Goal: Task Accomplishment & Management: Manage account settings

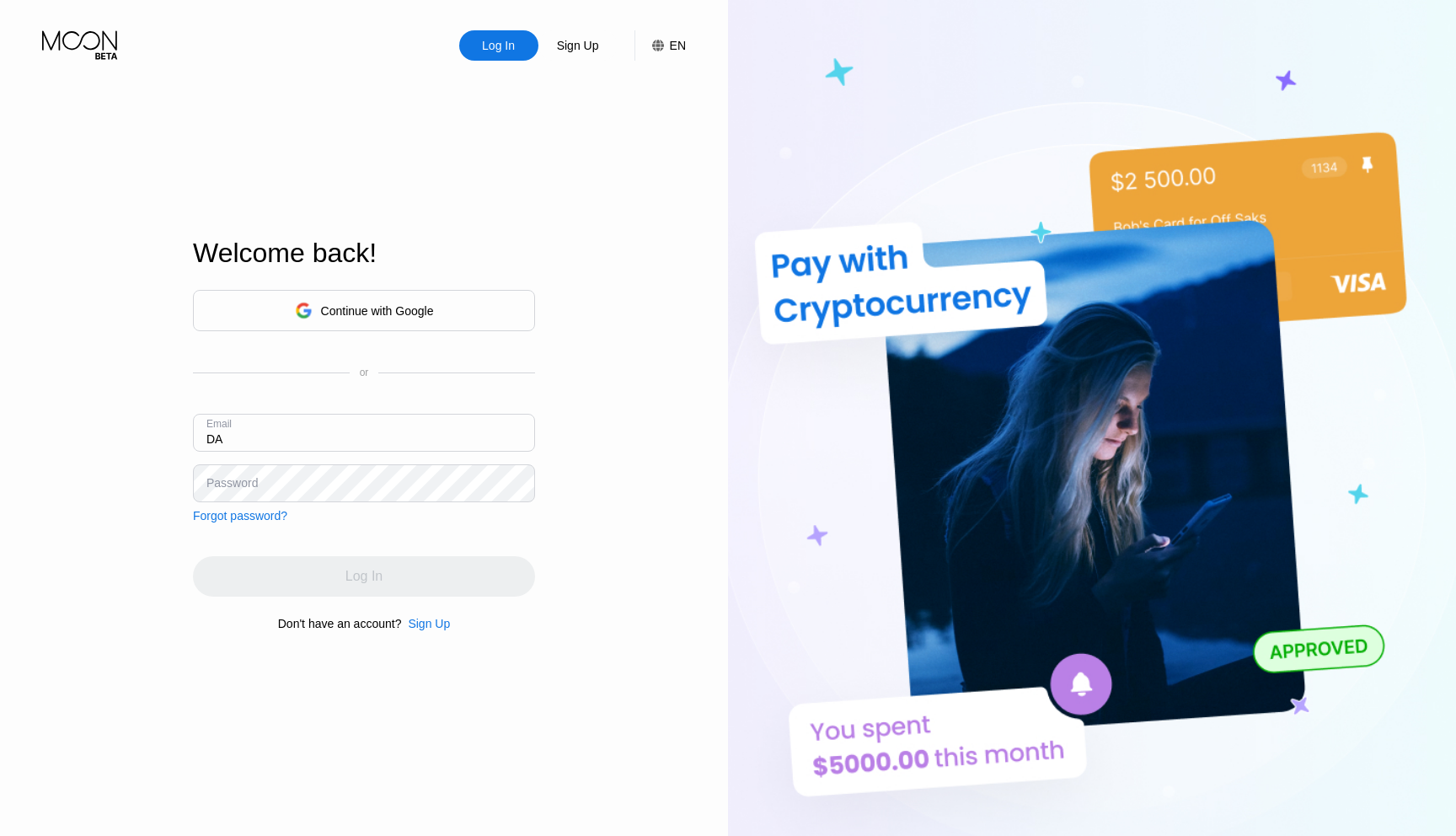
type input "D"
type input "[PERSON_NAME][DOMAIN_NAME][EMAIL_ADDRESS][DOMAIN_NAME]"
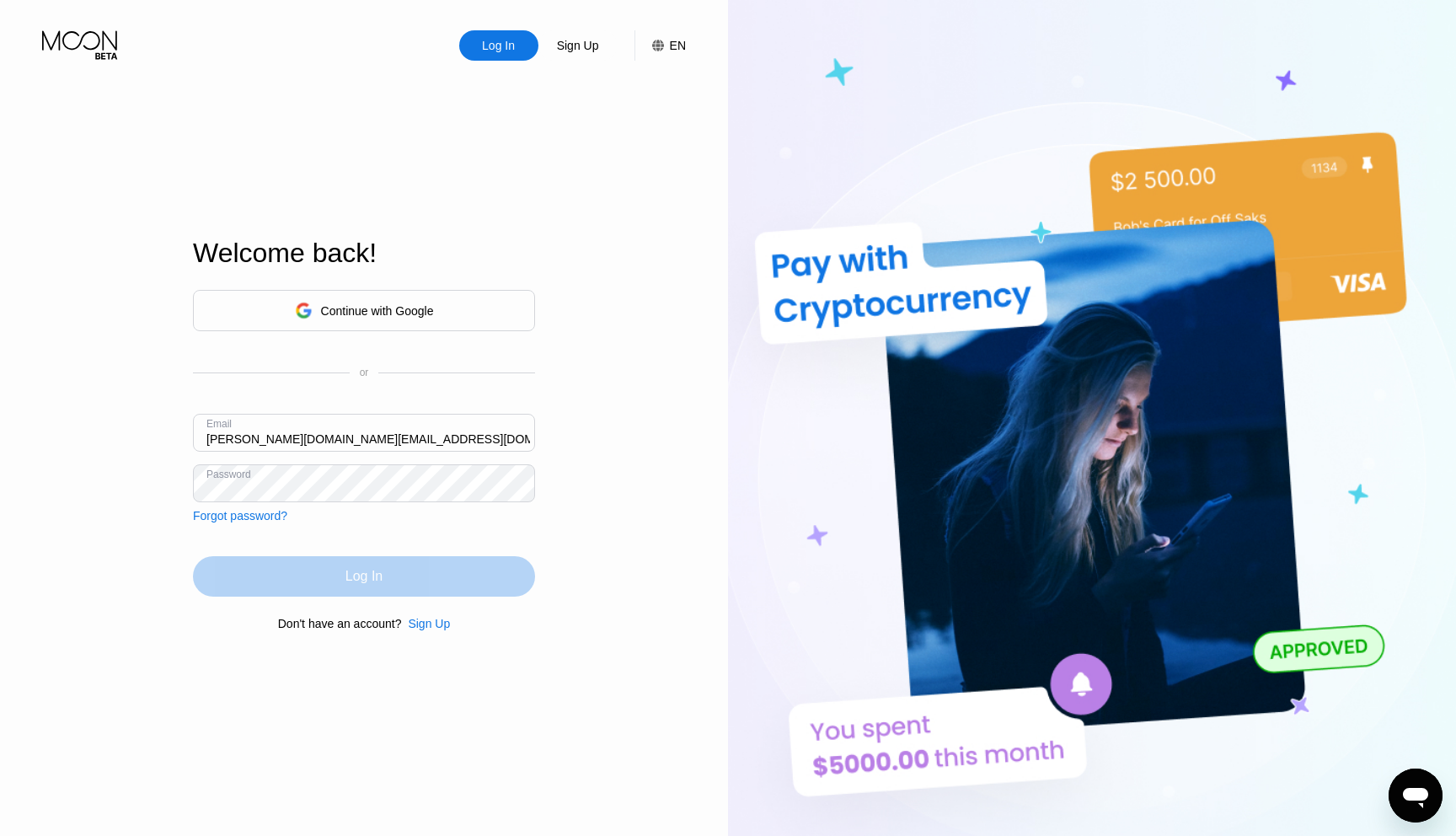
click at [301, 582] on div "Log In" at bounding box center [364, 577] width 342 height 41
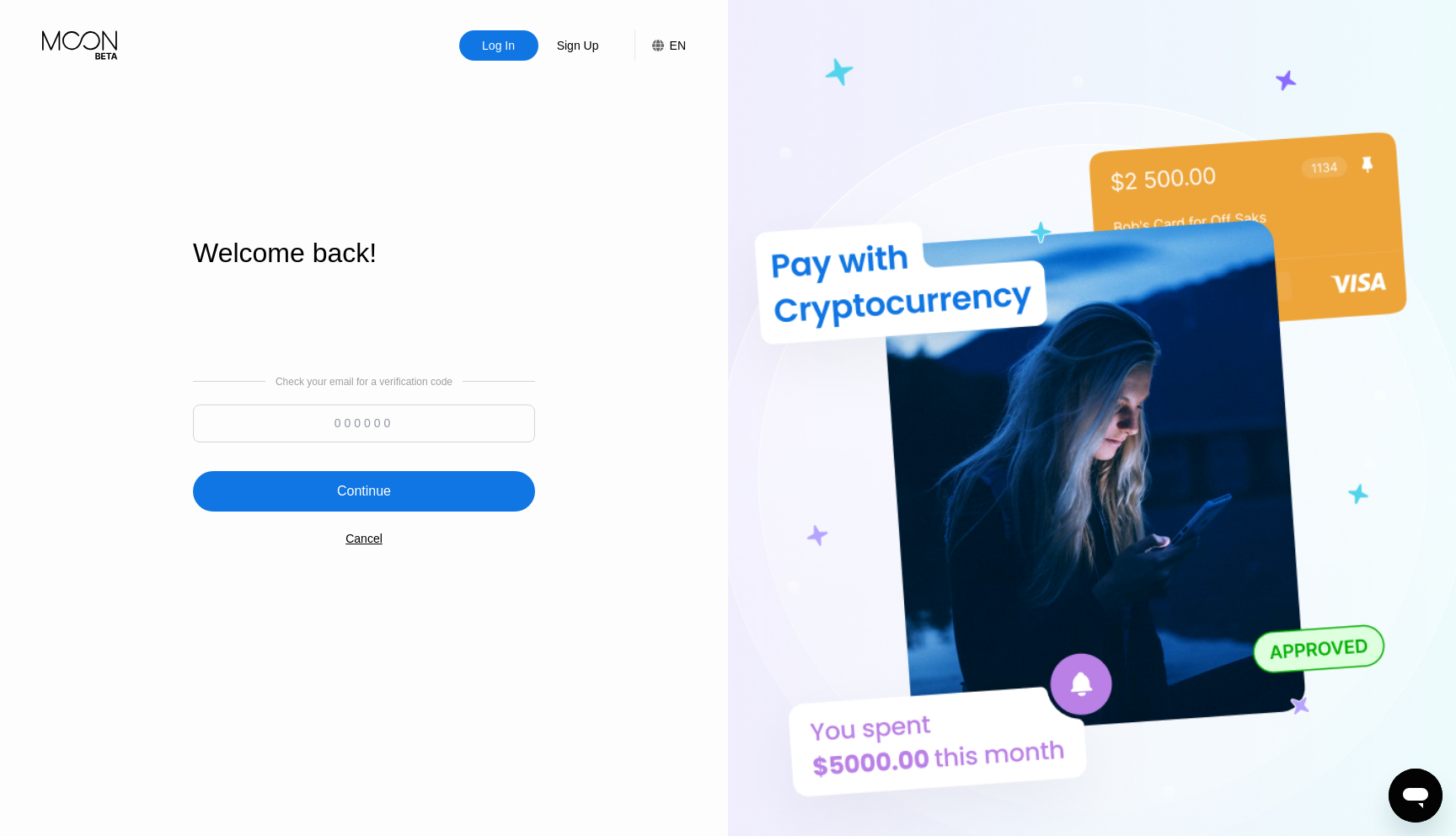
click at [411, 425] on input at bounding box center [364, 423] width 342 height 38
paste input "828858"
type input "828858"
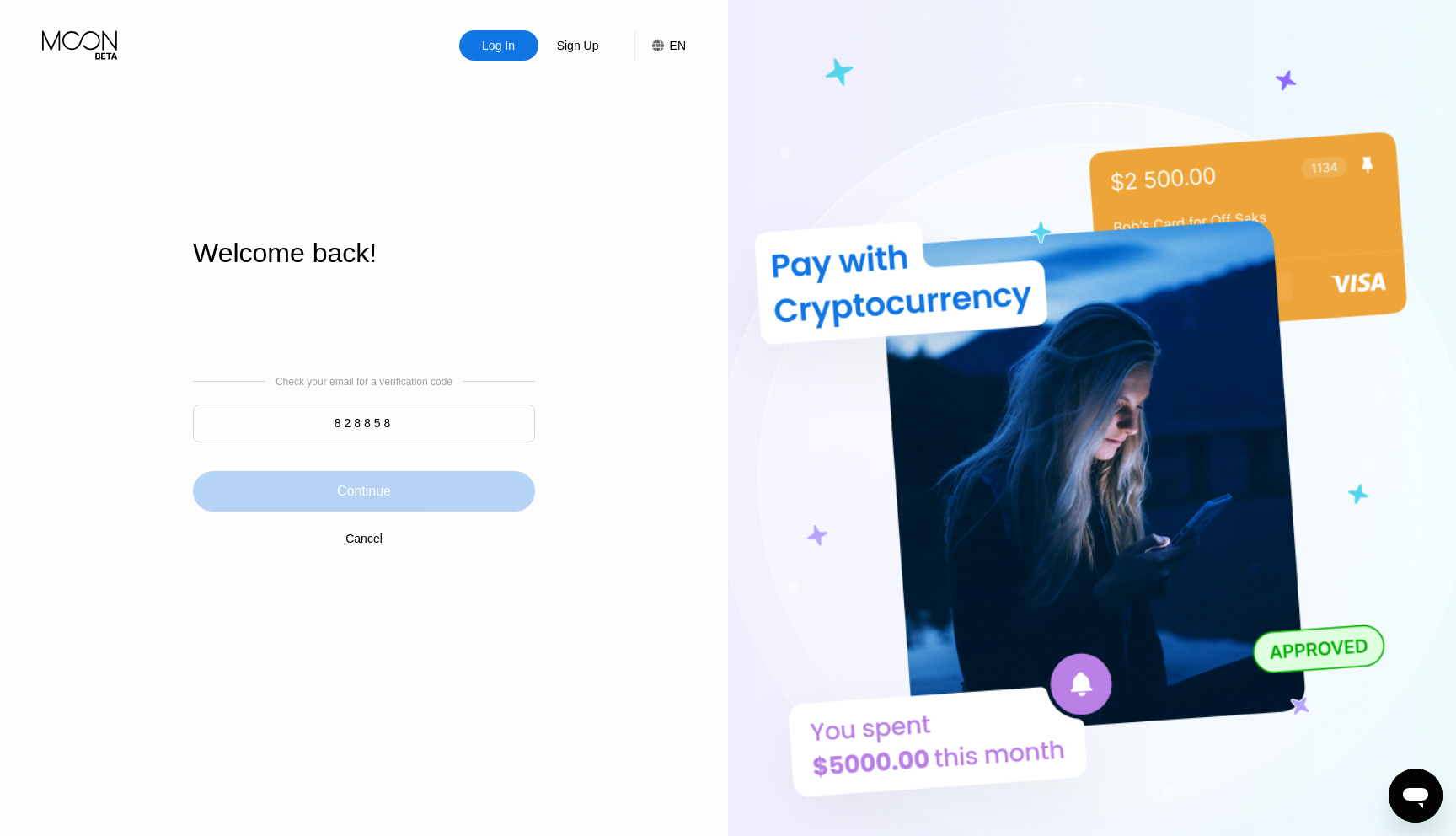
click at [391, 493] on div "Continue" at bounding box center [364, 492] width 54 height 17
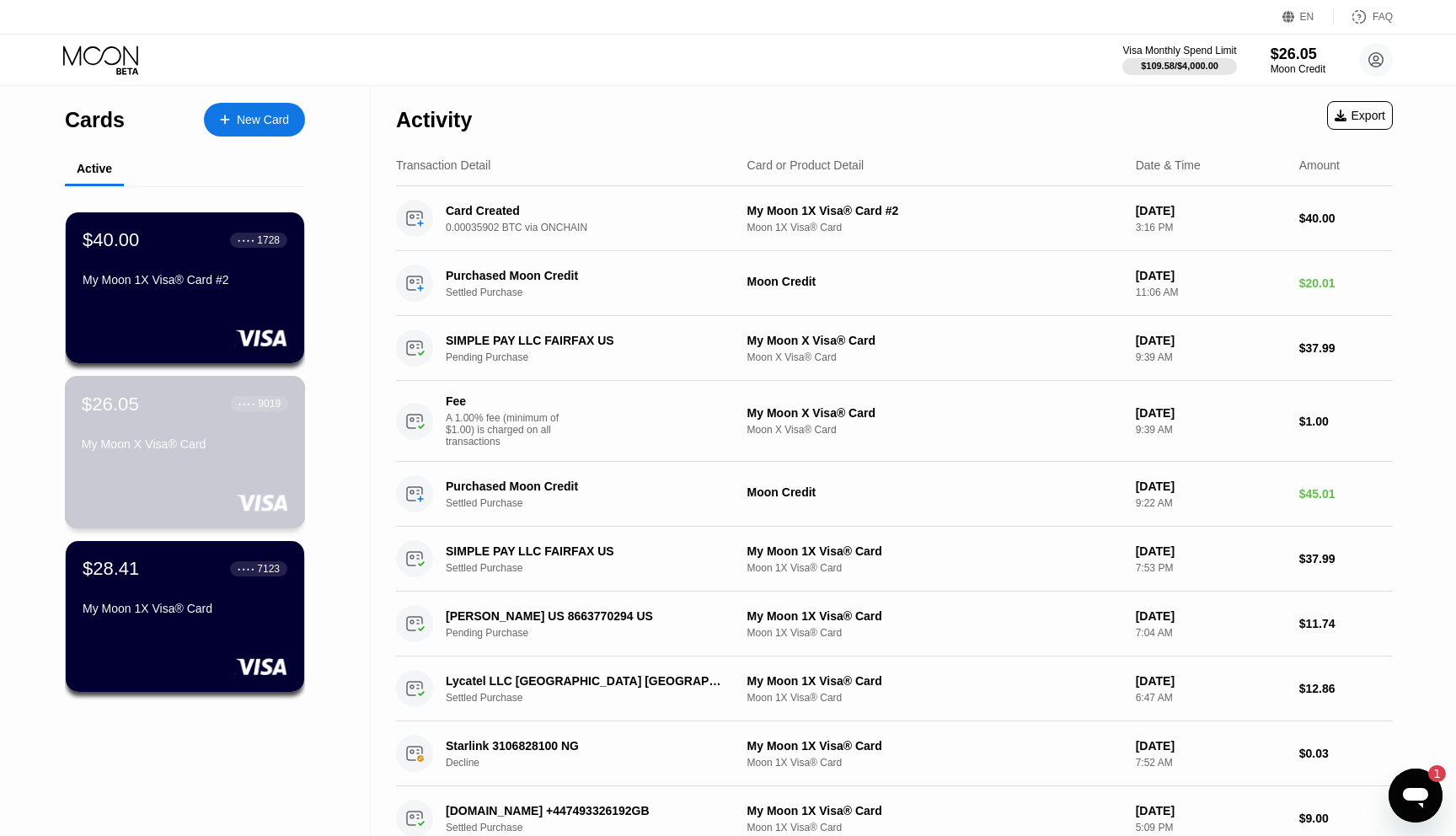
click at [184, 463] on div "$26.05 ● ● ● ● 9019 My Moon X Visa® Card" at bounding box center [185, 453] width 241 height 153
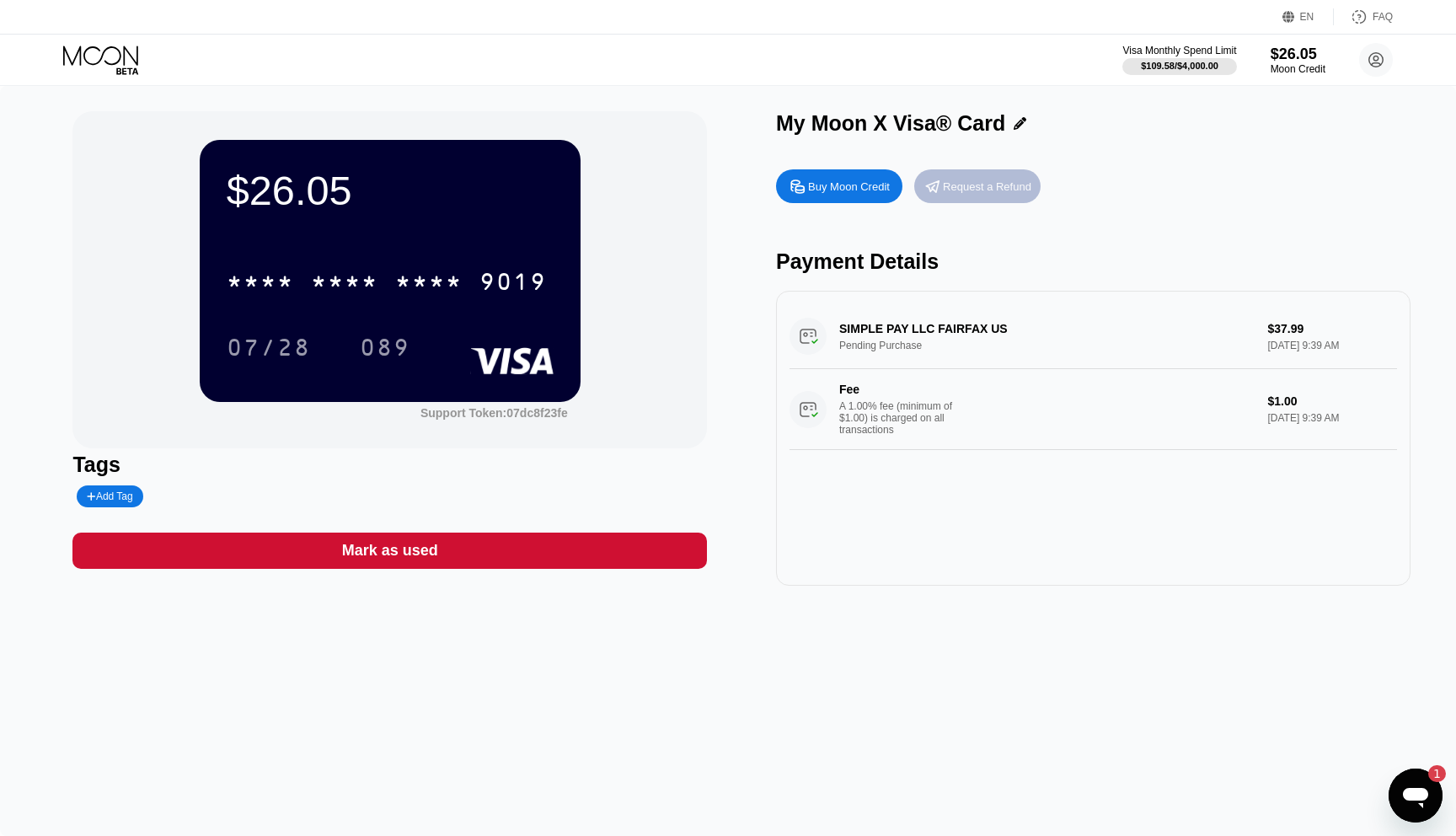
click at [967, 187] on div "Request a Refund" at bounding box center [987, 186] width 88 height 14
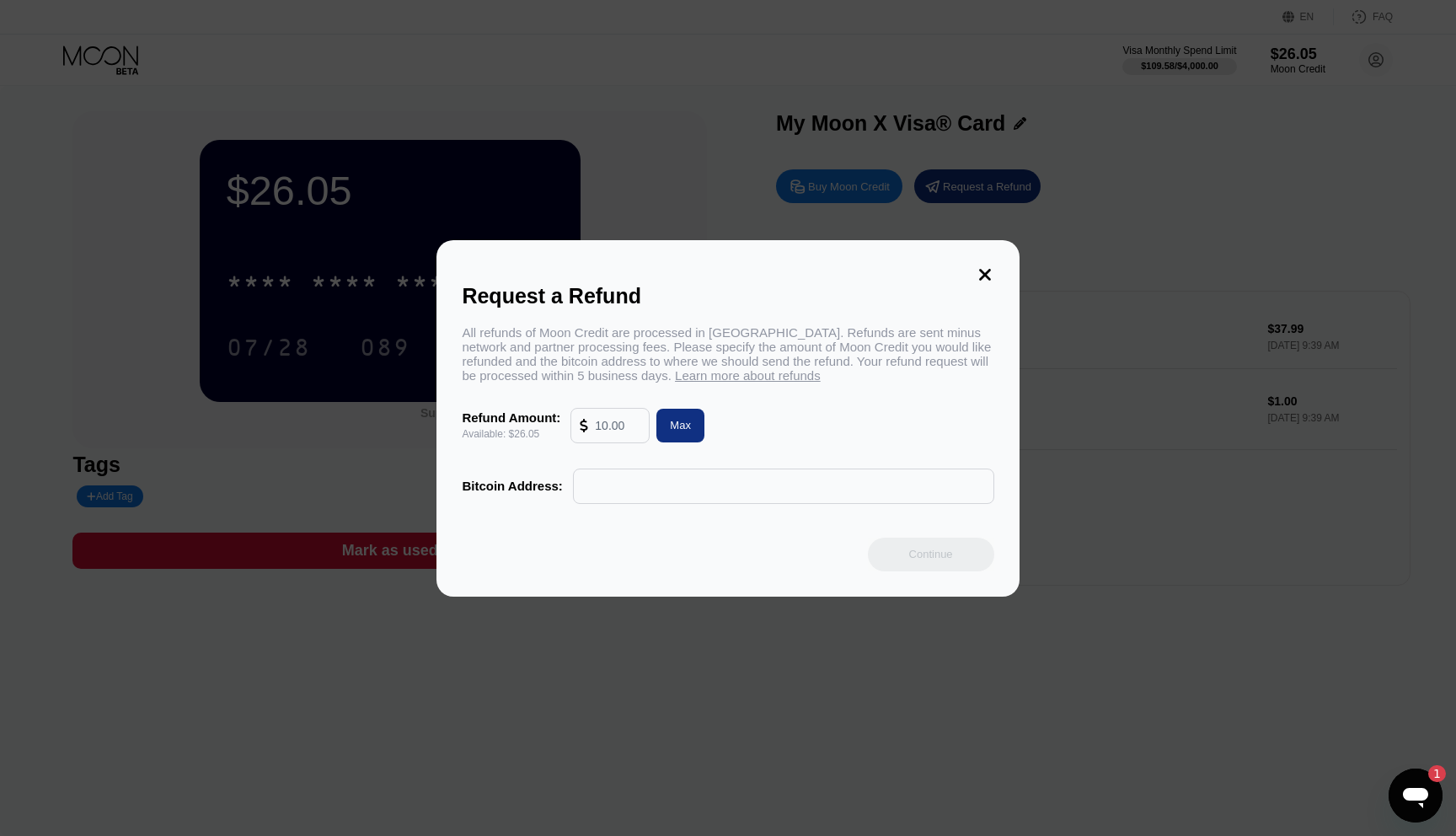
click at [609, 420] on input "text" at bounding box center [618, 426] width 46 height 34
type input "26"
click at [640, 489] on input "text" at bounding box center [784, 487] width 403 height 34
click at [619, 485] on input "text" at bounding box center [784, 487] width 403 height 34
paste input "bc1q68yh4r8lv5k8xhtt46sut5w6hv4y20578efnh0"
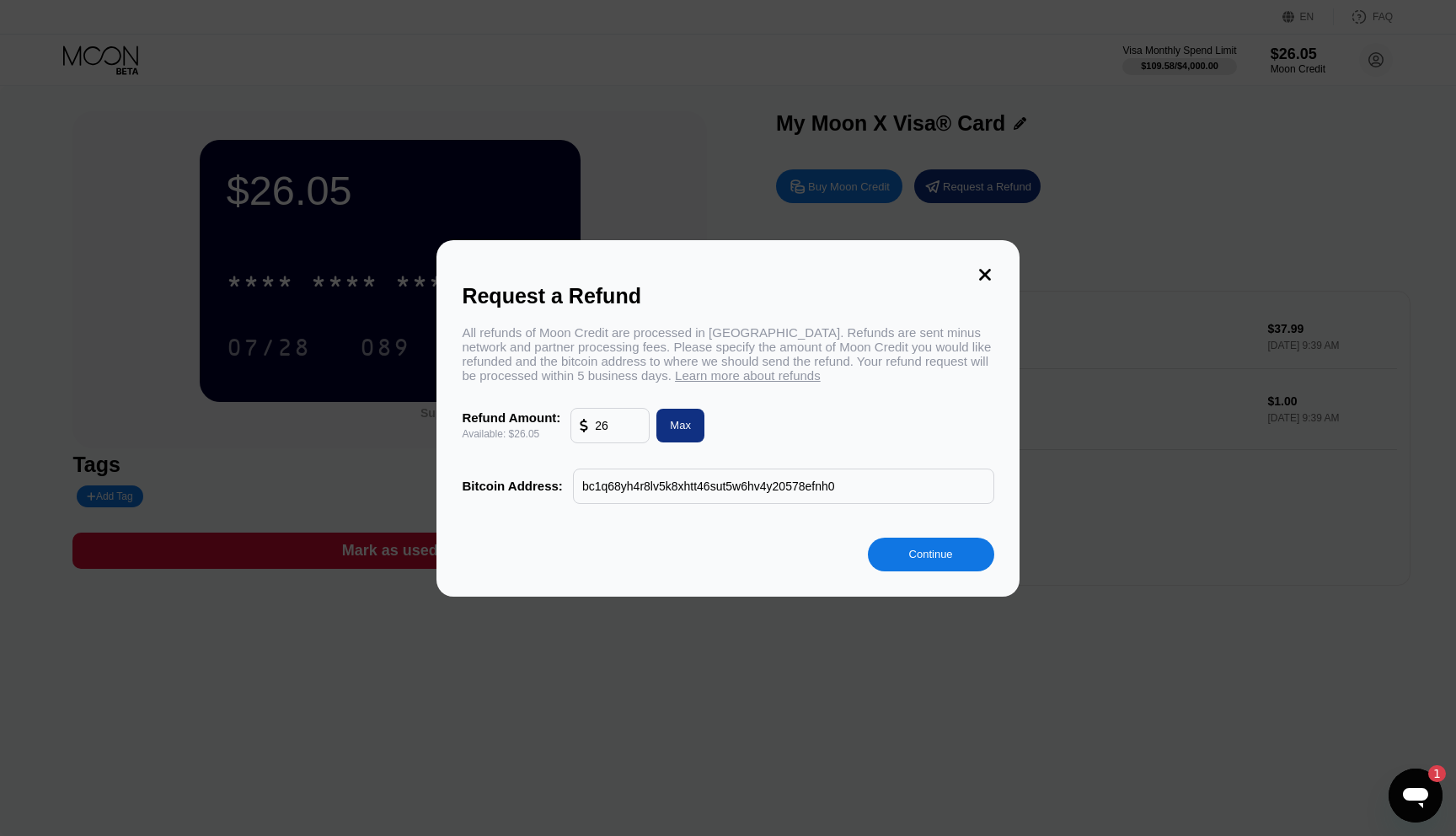
type input "bc1q68yh4r8lv5k8xhtt46sut5w6hv4y20578efnh0"
click at [964, 560] on div "Continue" at bounding box center [931, 555] width 127 height 34
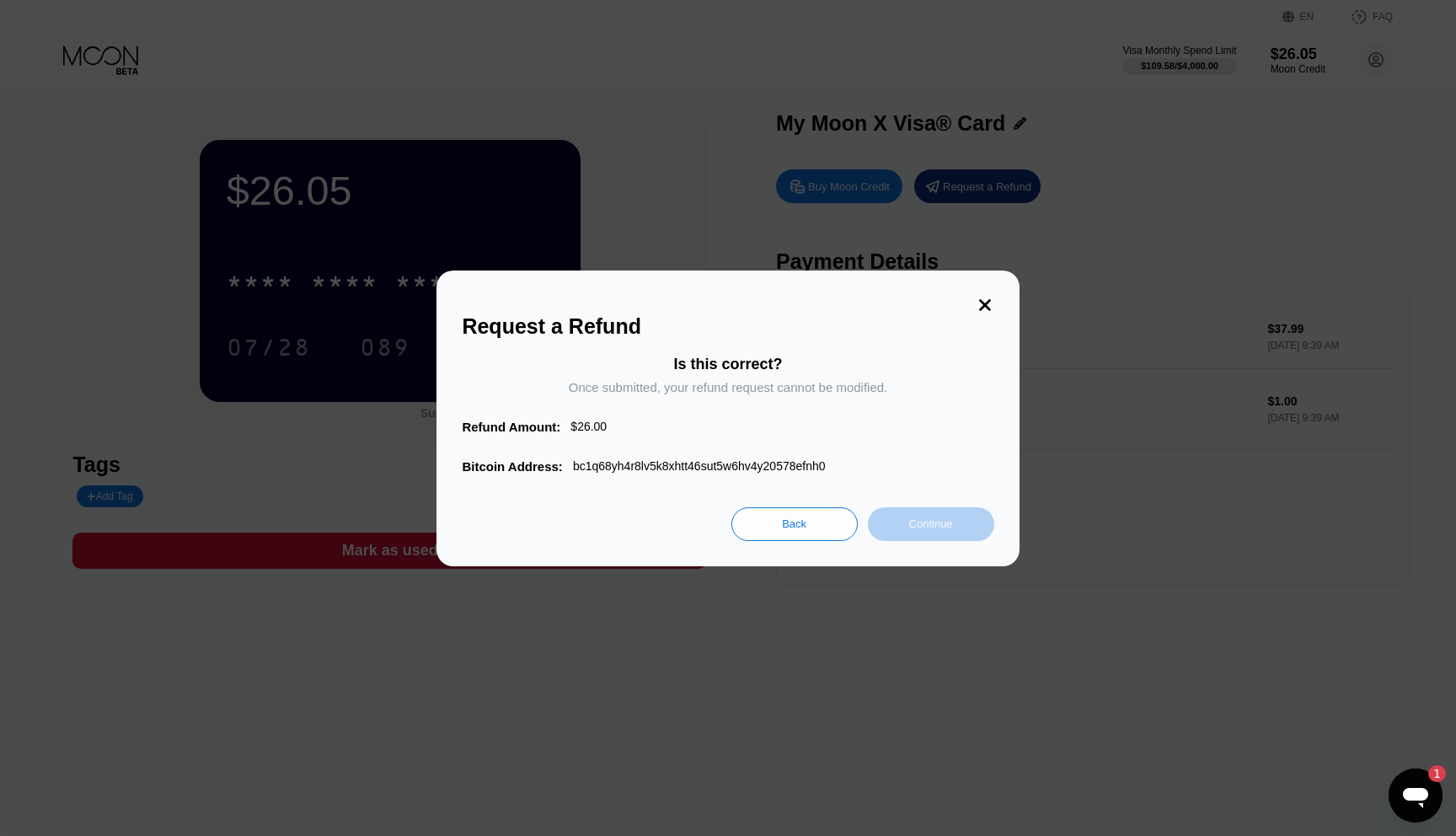
click at [936, 524] on div "Continue" at bounding box center [932, 523] width 44 height 14
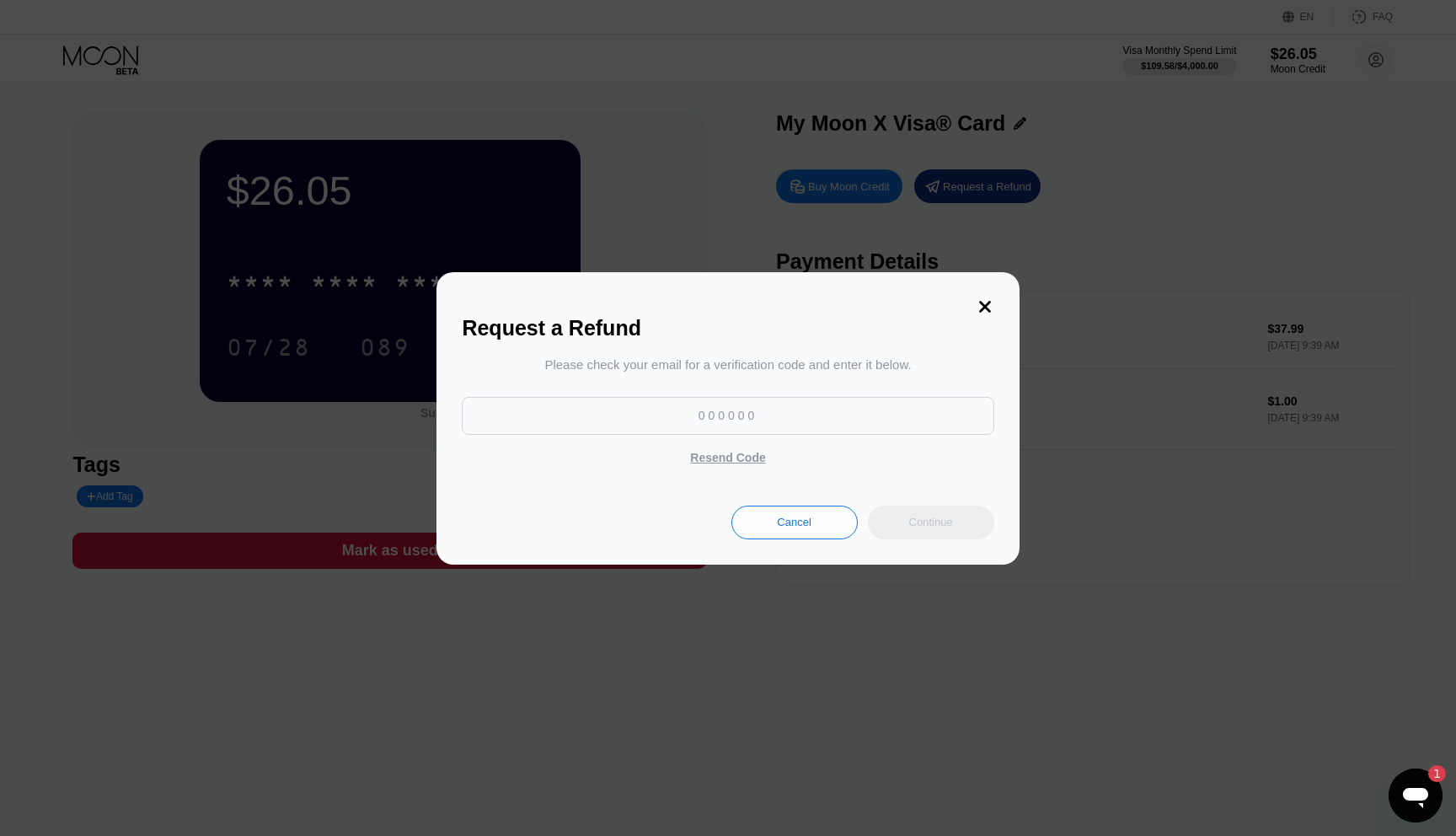
click at [810, 421] on input at bounding box center [728, 415] width 532 height 38
click at [686, 418] on input at bounding box center [728, 415] width 532 height 38
paste input "326258"
type input "326258"
click at [942, 530] on div "Continue" at bounding box center [931, 522] width 127 height 34
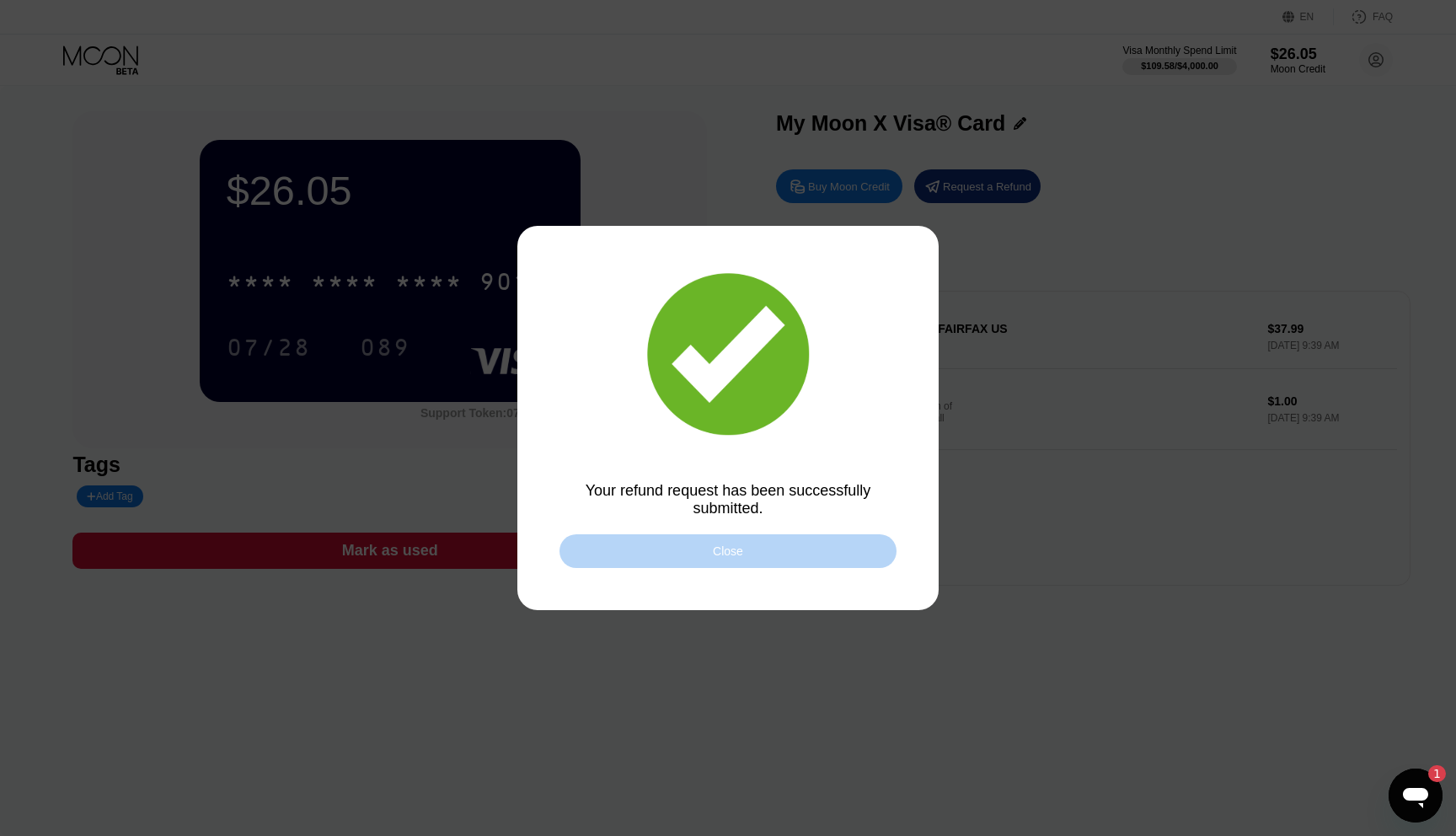
click at [755, 553] on div "Close" at bounding box center [728, 551] width 337 height 34
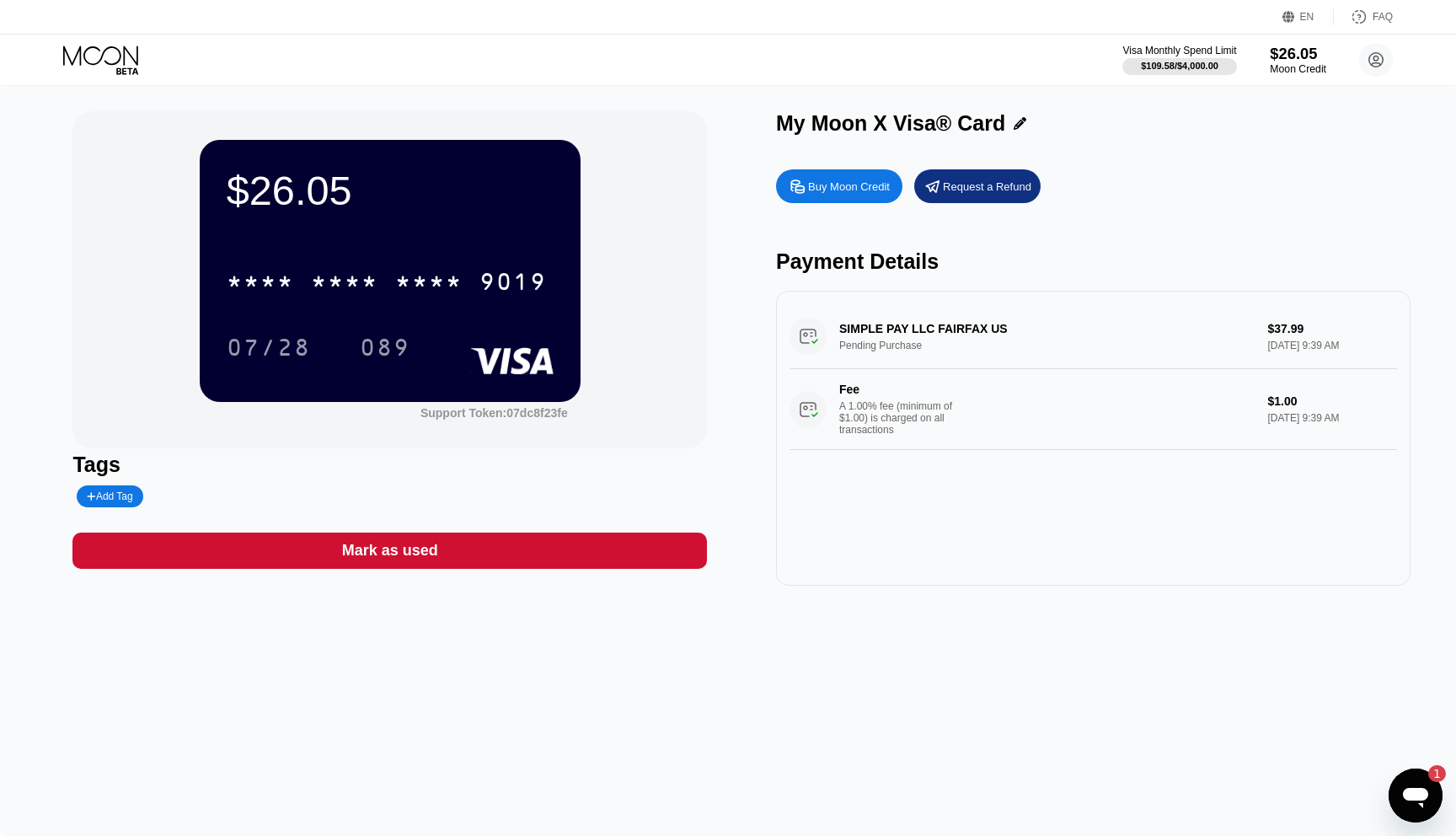
click at [1286, 71] on div "Moon Credit" at bounding box center [1298, 69] width 56 height 12
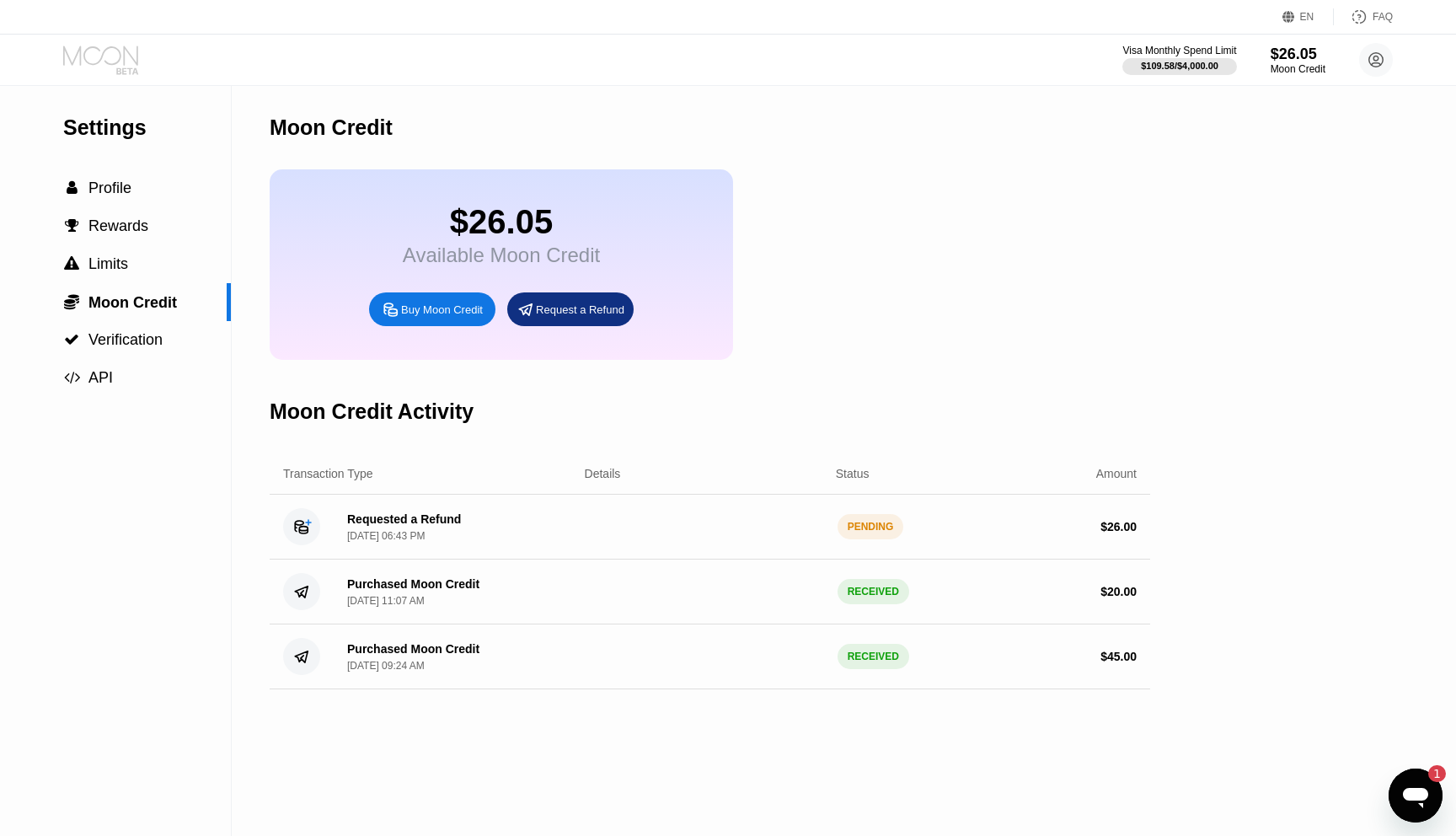
click at [115, 52] on icon at bounding box center [102, 60] width 78 height 30
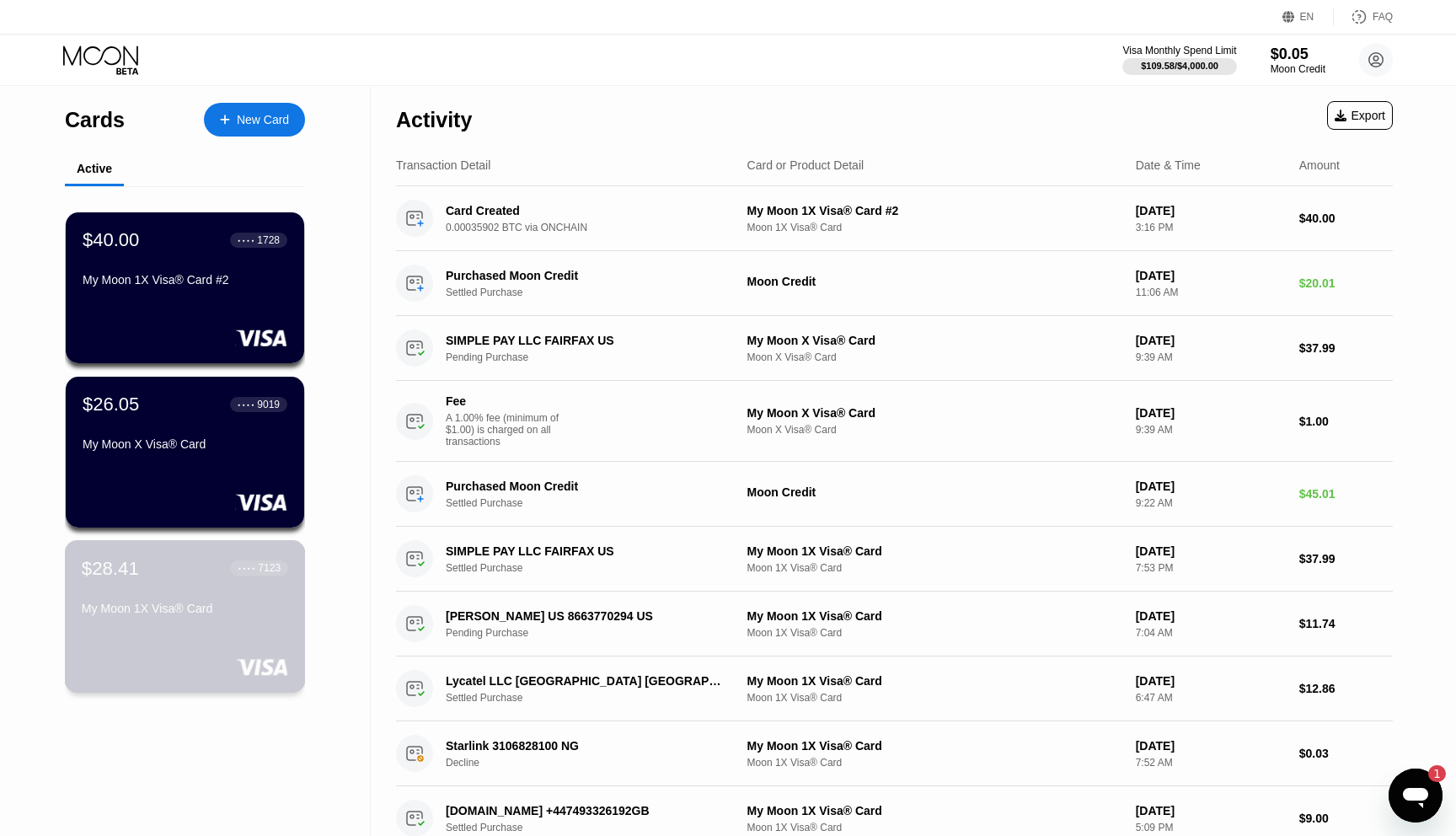
click at [164, 620] on div "My Moon 1X Visa® Card" at bounding box center [184, 612] width 206 height 20
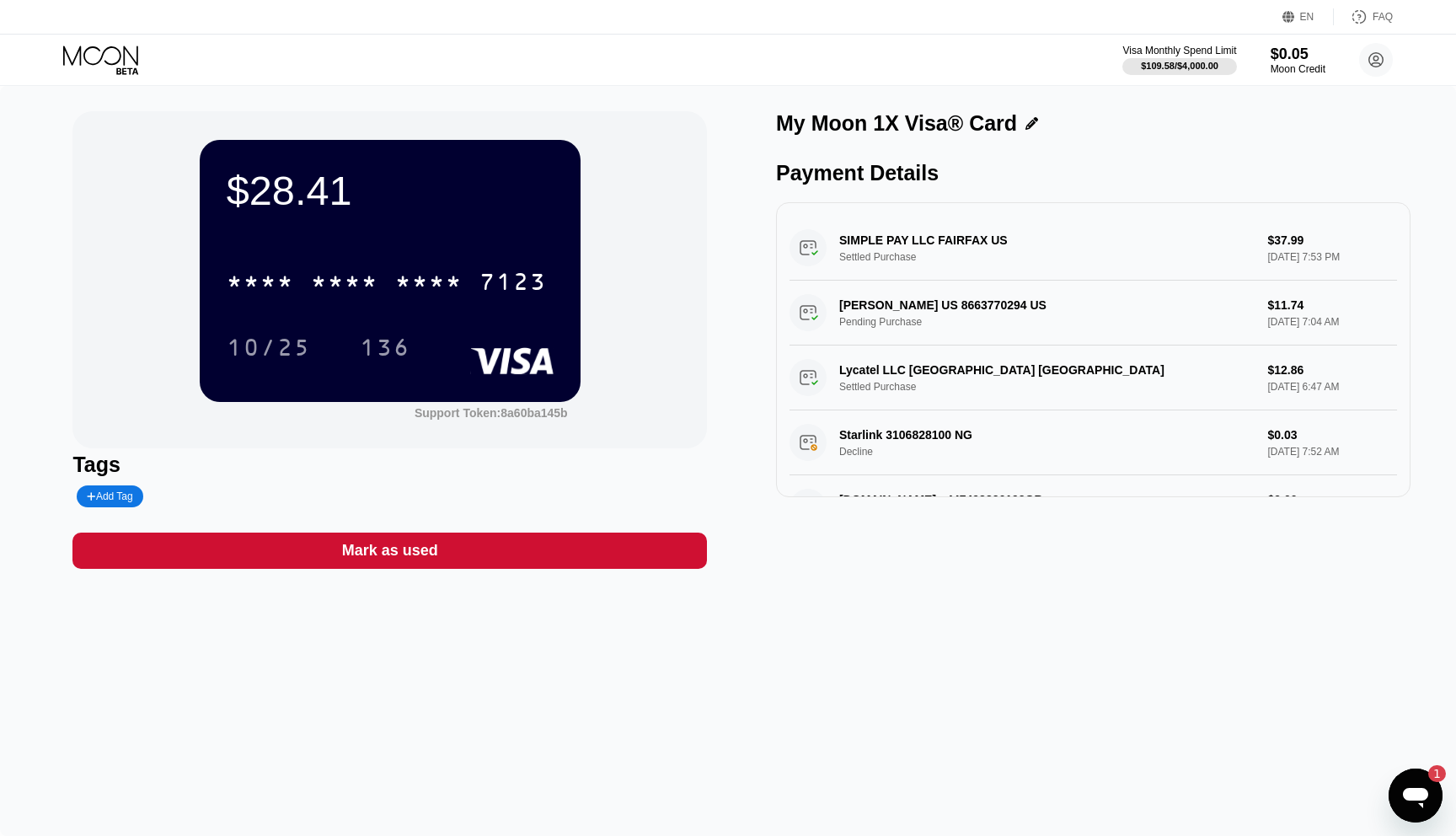
click at [103, 62] on icon at bounding box center [102, 60] width 78 height 30
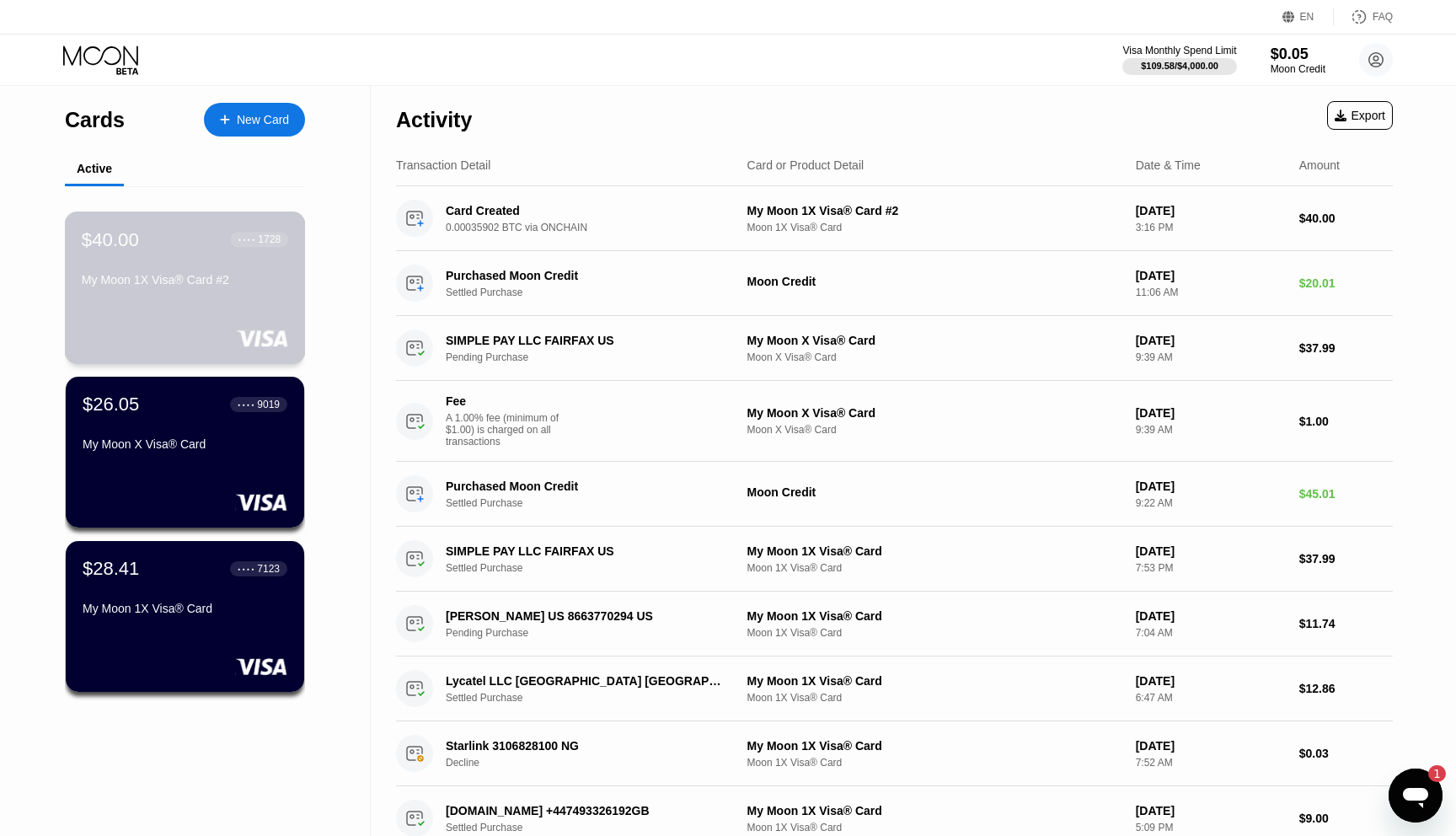
click at [136, 243] on div "$40.00" at bounding box center [110, 240] width 57 height 22
